Goal: Information Seeking & Learning: Learn about a topic

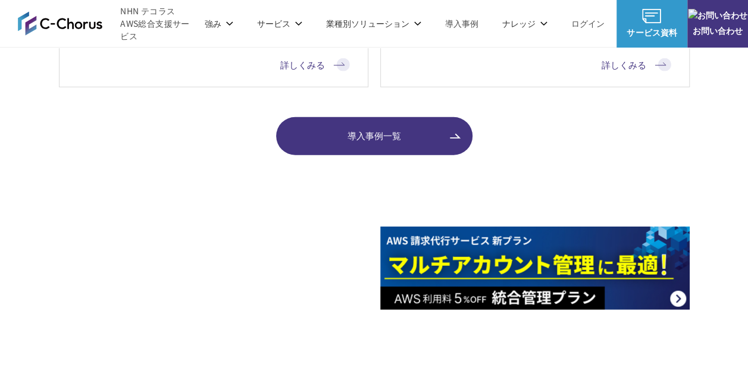
scroll to position [1461, 0]
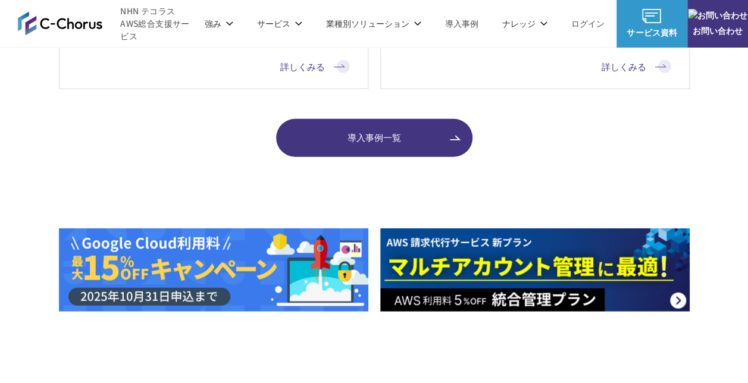
click at [363, 146] on link "導入事例一覧" at bounding box center [374, 138] width 196 height 38
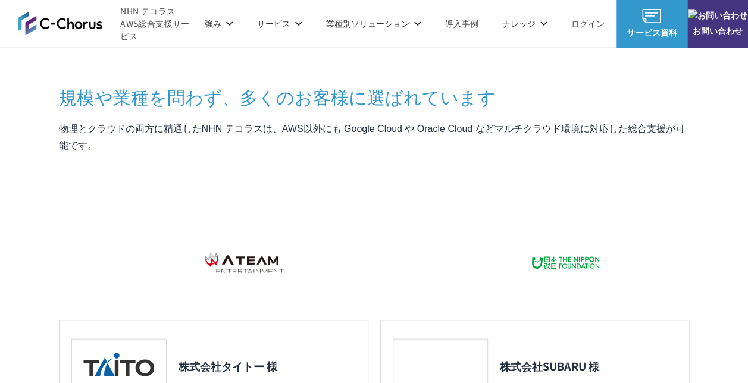
scroll to position [1025, 0]
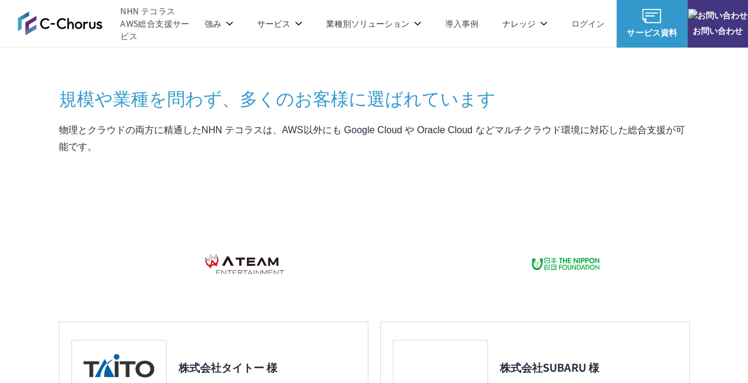
click at [464, 18] on link "導入事例" at bounding box center [461, 23] width 33 height 12
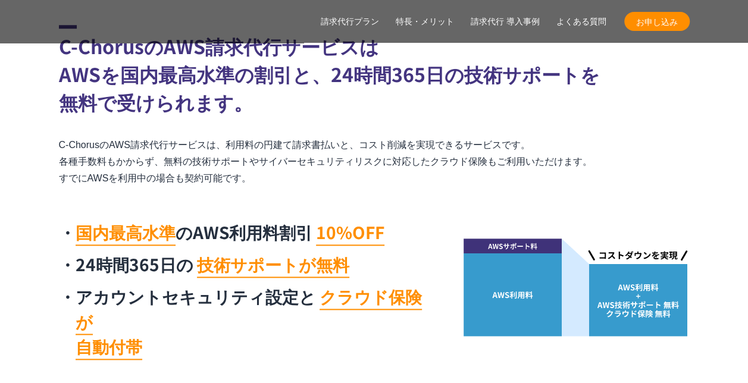
scroll to position [614, 0]
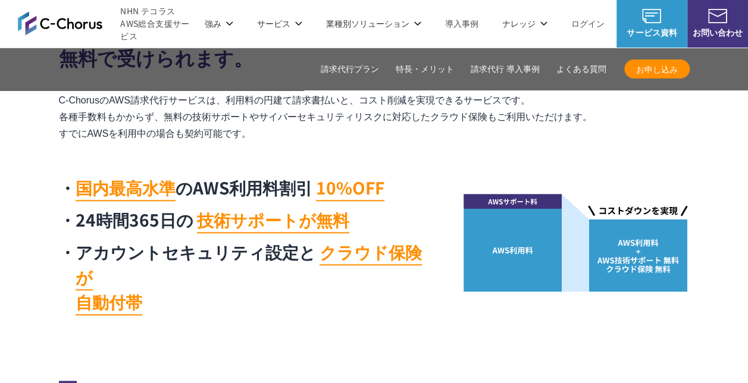
click at [588, 120] on p "C-ChorusのAWS請求代行サービスは、利用料の円建て請求書払いと、コスト削減を実現できるサービスです。 各種手数料もかからず、無料の技術サポートやサイバ…" at bounding box center [374, 117] width 631 height 50
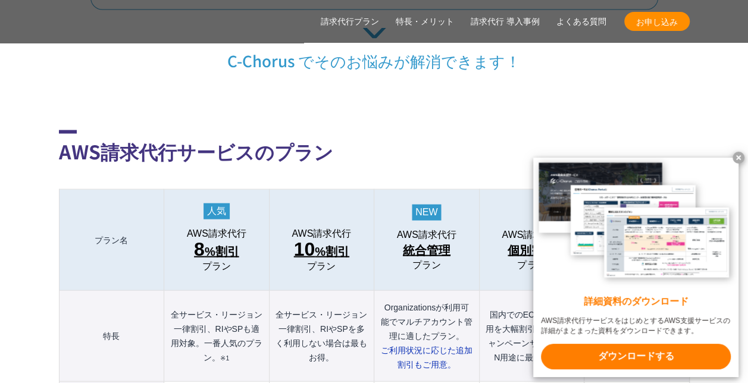
scroll to position [1162, 0]
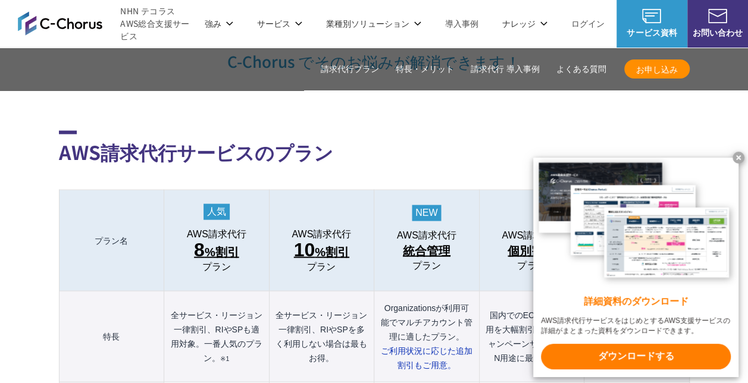
click at [736, 157] on x-t at bounding box center [739, 158] width 12 height 12
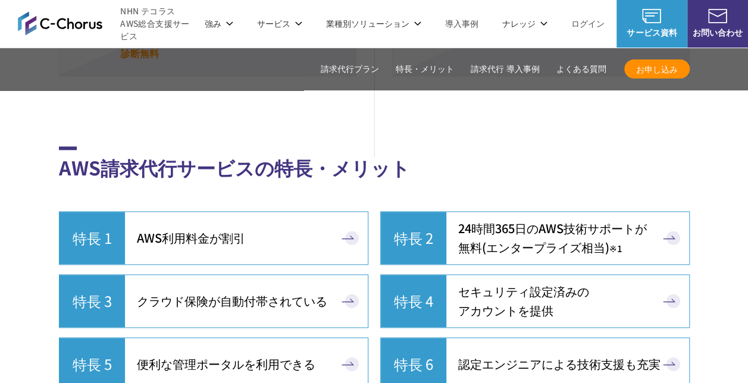
scroll to position [3006, 0]
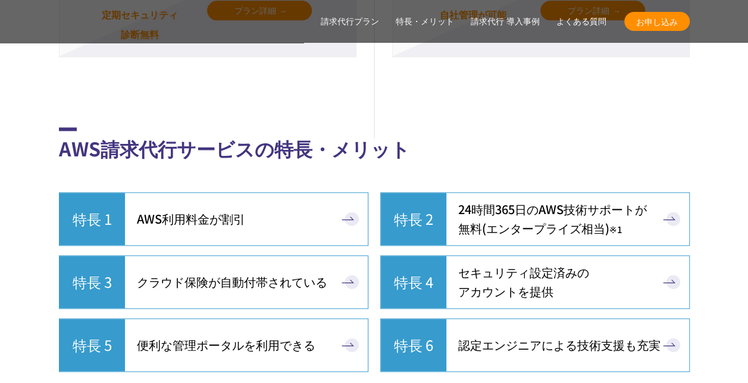
click at [494, 200] on span "24時間365日の AWS技術サポートが 無料 (エンタープライズ相当) ※1" at bounding box center [552, 219] width 189 height 38
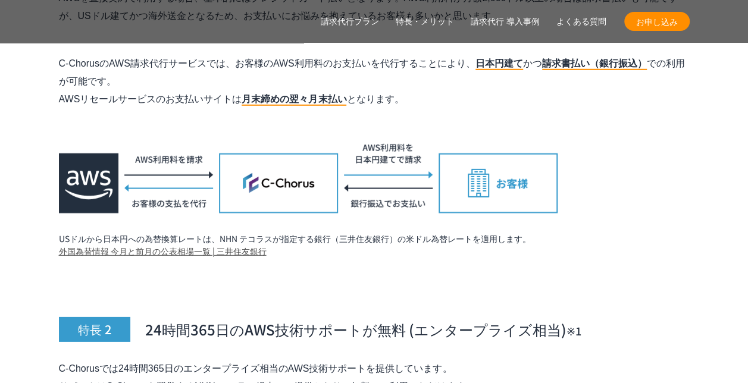
scroll to position [4145, 0]
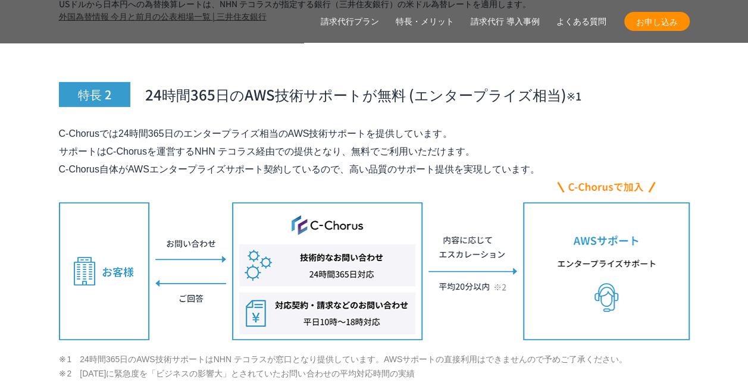
click at [115, 183] on img at bounding box center [374, 260] width 631 height 162
click at [627, 125] on p "C-Chorusでは24時間365日のエンタープライズ相当のAWS技術サポートを提供しています。 サポートはC-Chorusを運営するNHN テコラス経由での…" at bounding box center [374, 152] width 631 height 54
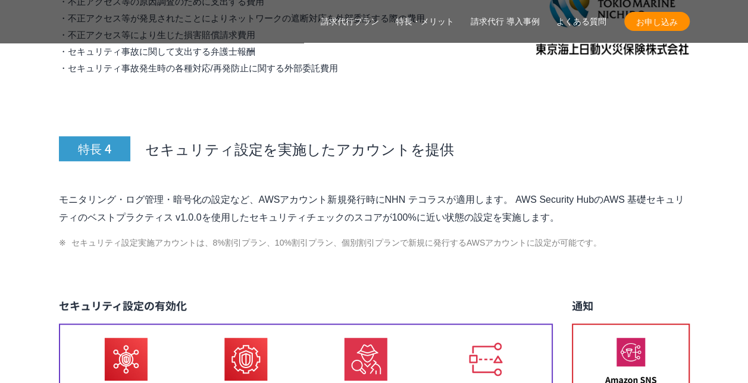
scroll to position [4895, 0]
